Goal: Information Seeking & Learning: Learn about a topic

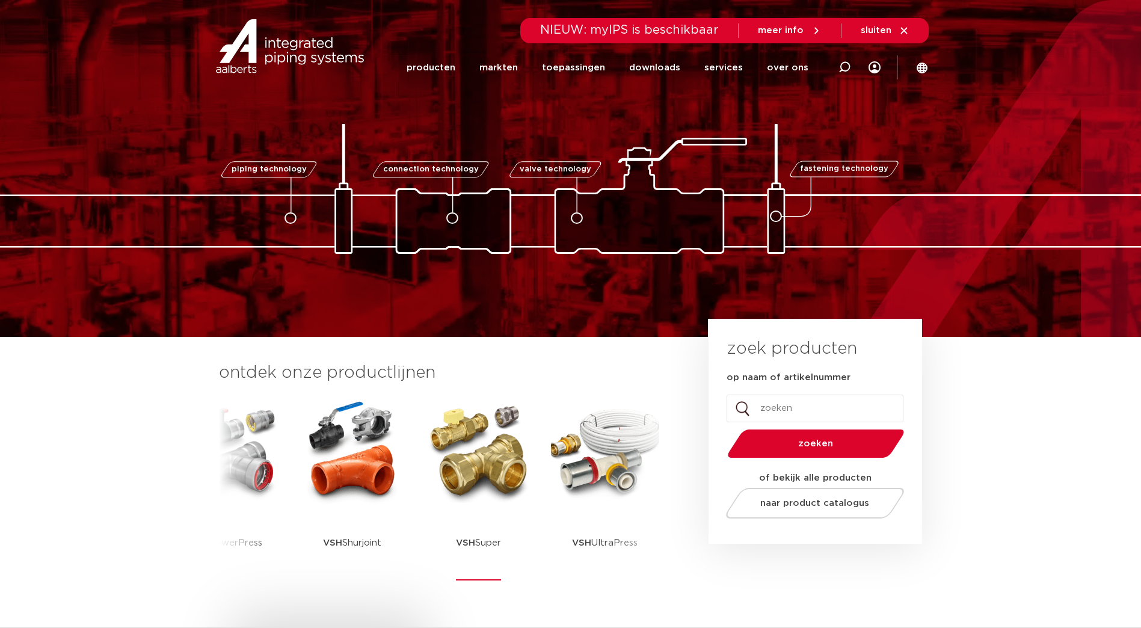
click at [461, 475] on img at bounding box center [479, 451] width 108 height 108
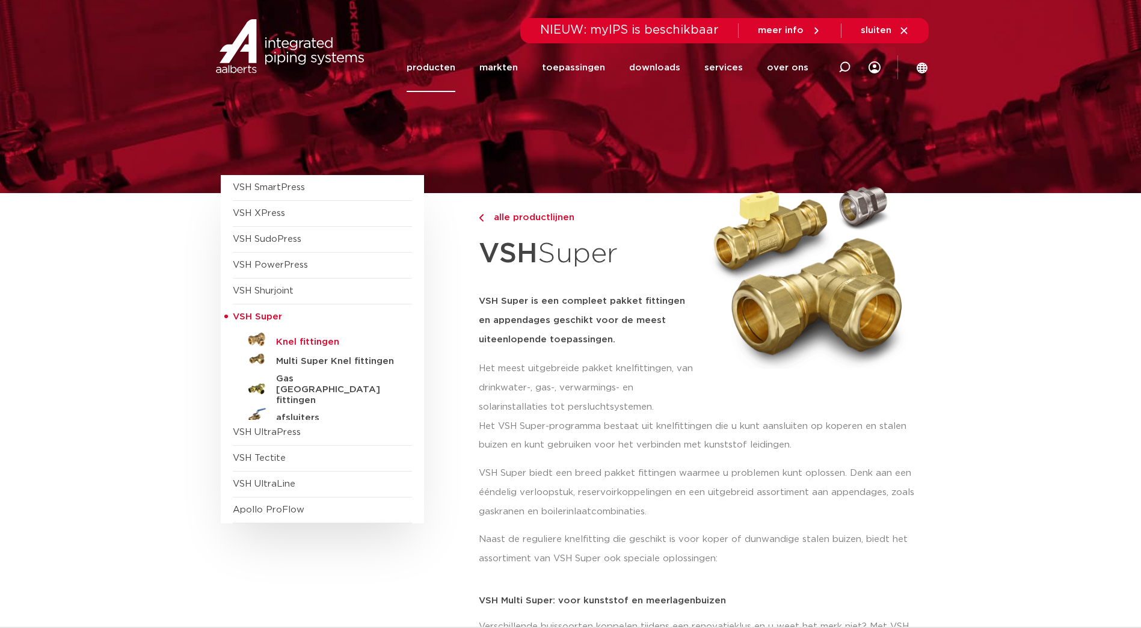
click at [317, 342] on h5 "Knel fittingen" at bounding box center [335, 342] width 119 height 11
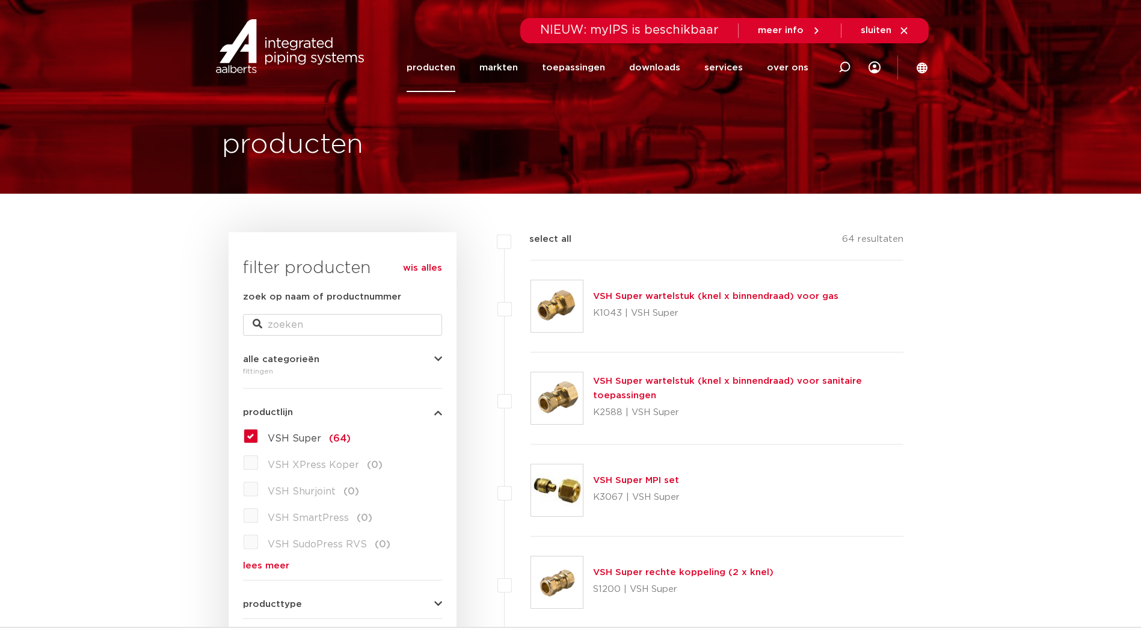
click at [548, 306] on img at bounding box center [557, 306] width 52 height 52
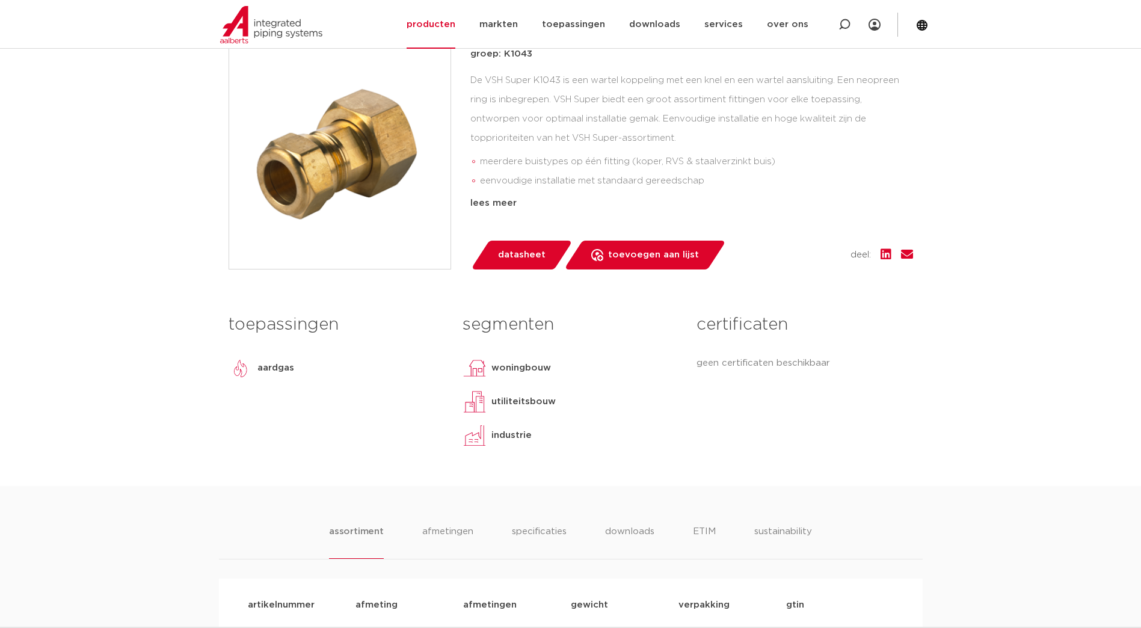
scroll to position [401, 0]
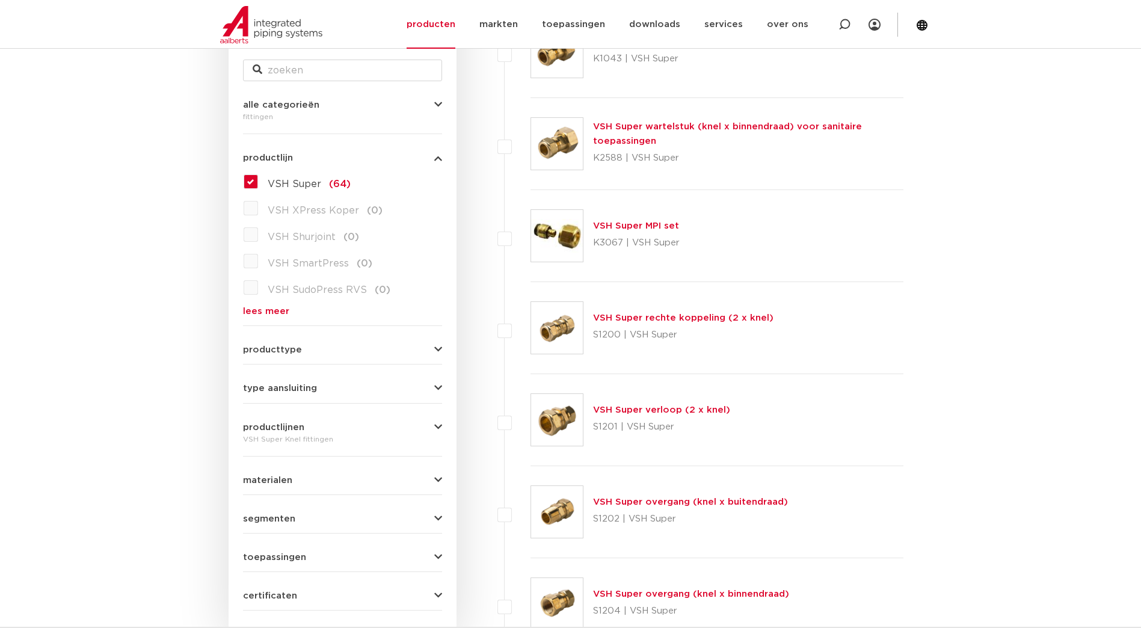
scroll to position [401, 0]
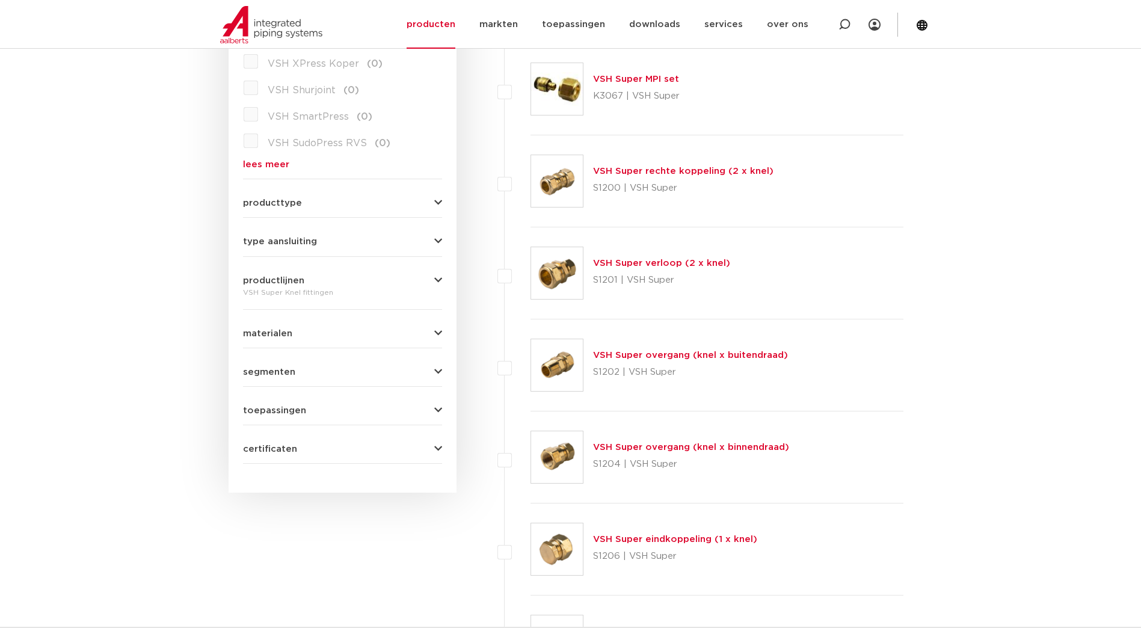
click at [550, 366] on img at bounding box center [557, 365] width 52 height 52
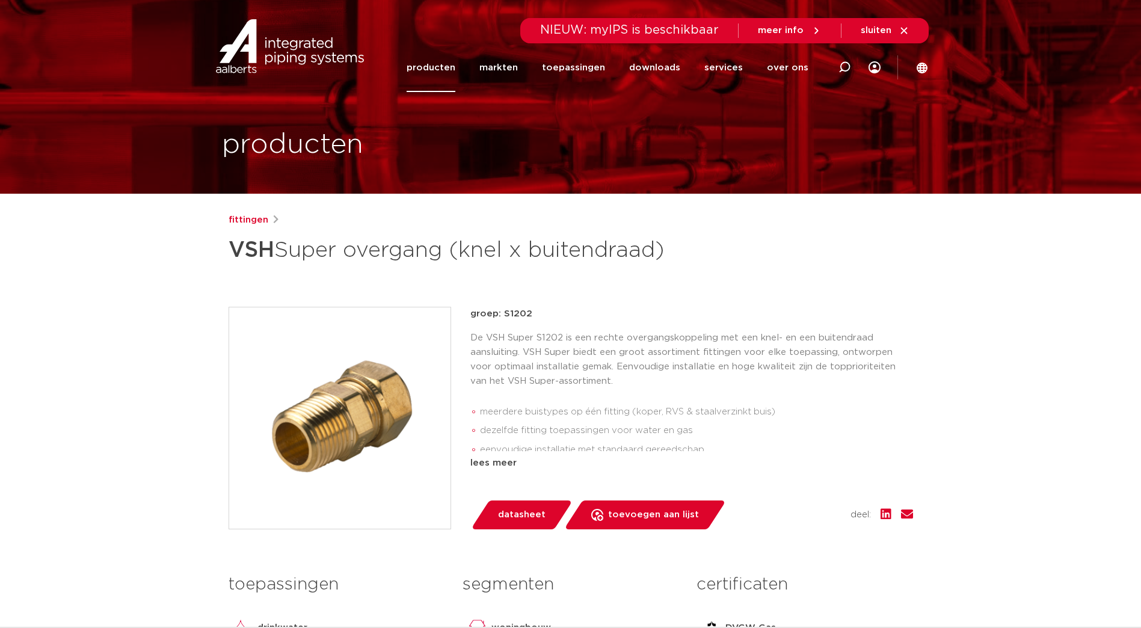
scroll to position [200, 0]
